Goal: Task Accomplishment & Management: Use online tool/utility

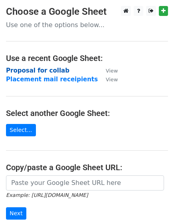
click at [36, 72] on strong "Proposal for collab" at bounding box center [37, 70] width 63 height 7
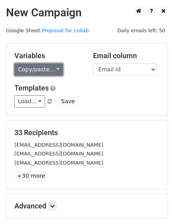
click at [32, 69] on link "Copy/paste..." at bounding box center [38, 69] width 49 height 12
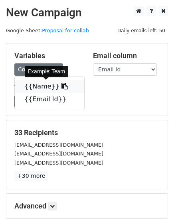
click at [34, 90] on link "{{Name}}" at bounding box center [49, 86] width 69 height 13
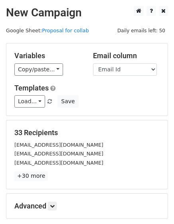
scroll to position [86, 0]
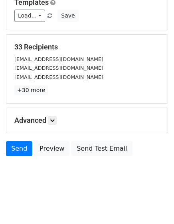
click at [42, 123] on h5 "Advanced" at bounding box center [86, 120] width 145 height 9
click at [57, 115] on div "Advanced Tracking Track Opens UTM Codes Track Clicks Filters Only include sprea…" at bounding box center [86, 120] width 161 height 25
click at [50, 122] on link at bounding box center [52, 120] width 9 height 9
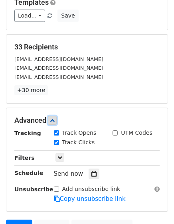
click at [51, 119] on icon at bounding box center [52, 120] width 5 height 5
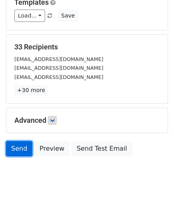
click at [23, 148] on link "Send" at bounding box center [19, 148] width 26 height 15
